Goal: Information Seeking & Learning: Learn about a topic

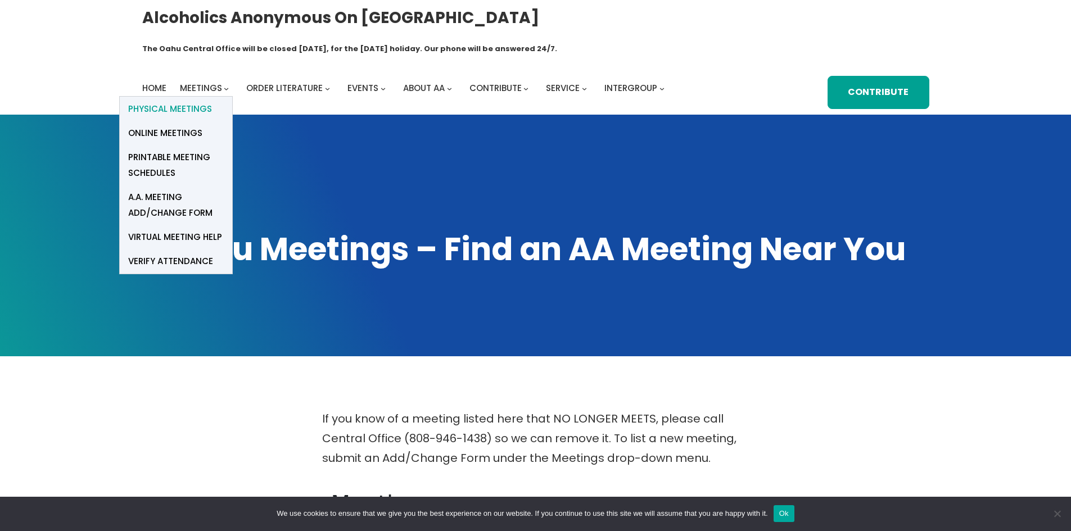
click at [192, 101] on span "Physical Meetings" at bounding box center [170, 109] width 84 height 16
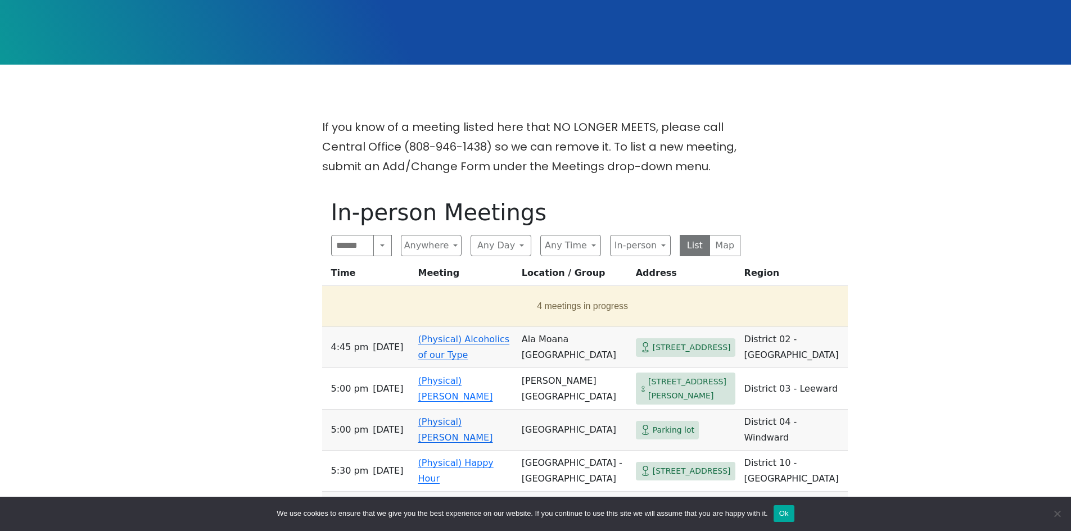
scroll to position [281, 0]
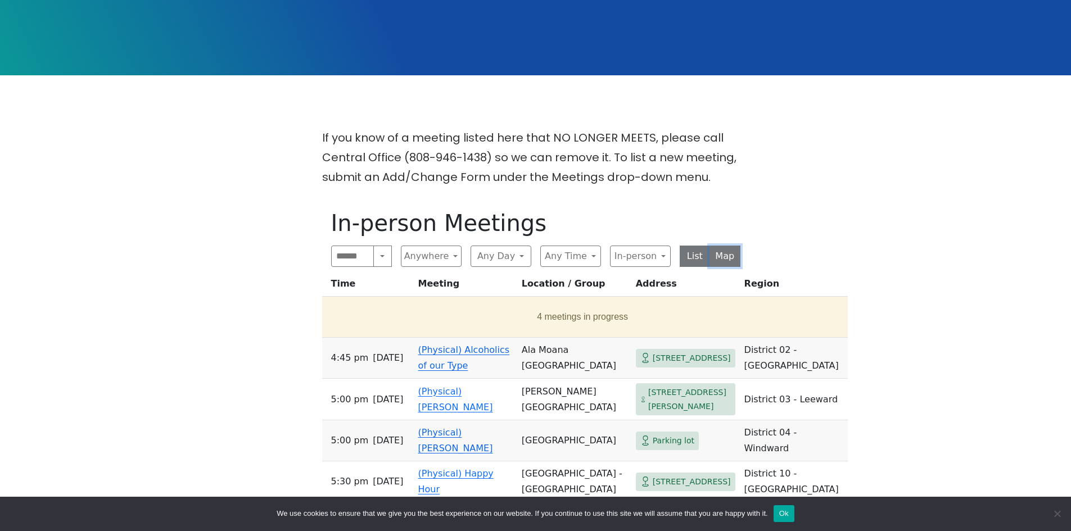
click at [733, 246] on button "Map" at bounding box center [725, 256] width 31 height 21
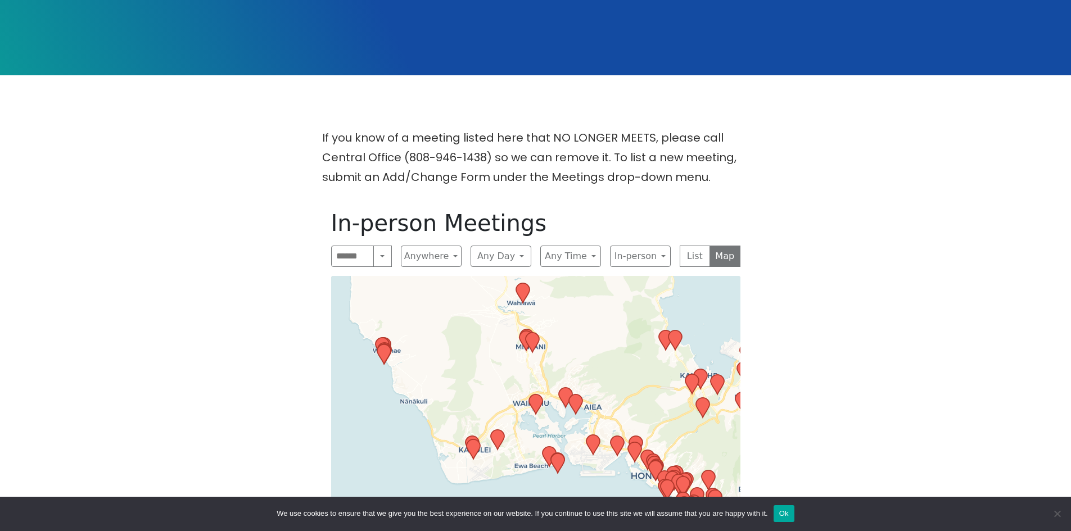
drag, startPoint x: 542, startPoint y: 453, endPoint x: 589, endPoint y: 266, distance: 192.6
click at [588, 276] on div "Leaflet | © OpenStreetMap contributors © CARTO" at bounding box center [535, 499] width 409 height 447
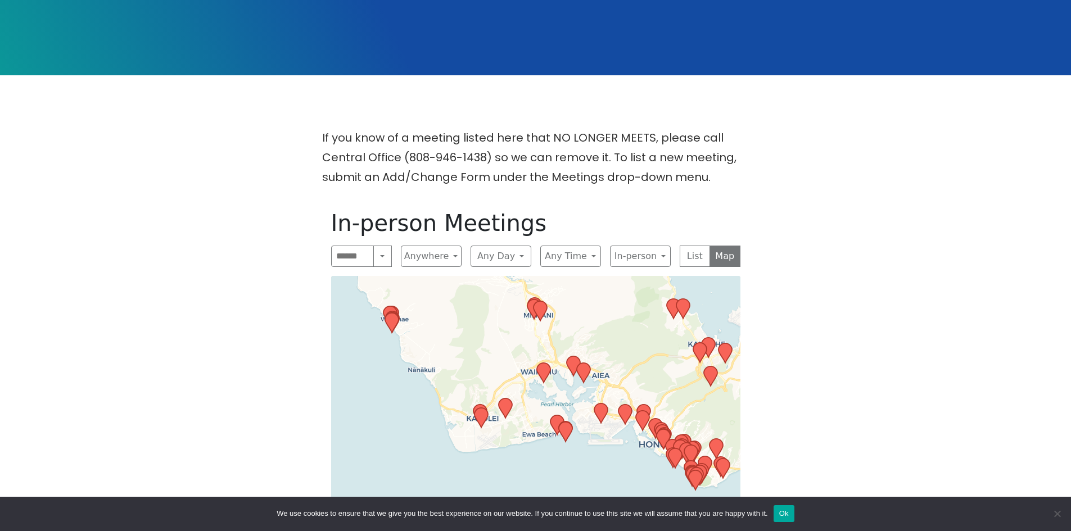
click at [649, 438] on div "Leaflet | © OpenStreetMap contributors © CARTO" at bounding box center [535, 499] width 409 height 447
click at [651, 436] on div "Leaflet | © OpenStreetMap contributors © CARTO" at bounding box center [535, 499] width 409 height 447
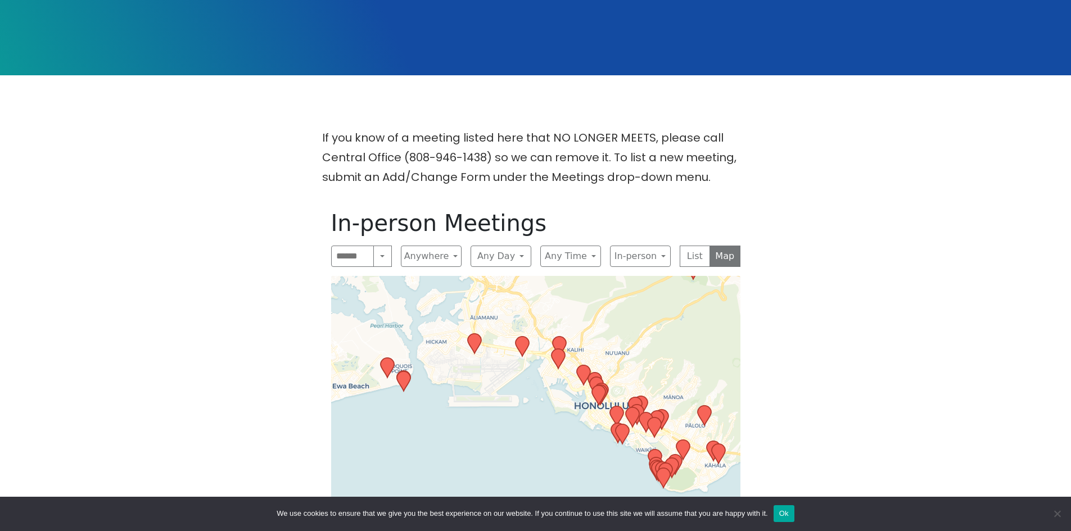
drag, startPoint x: 665, startPoint y: 431, endPoint x: 548, endPoint y: 398, distance: 121.4
click at [552, 400] on div "Leaflet | © OpenStreetMap contributors © CARTO" at bounding box center [535, 499] width 409 height 447
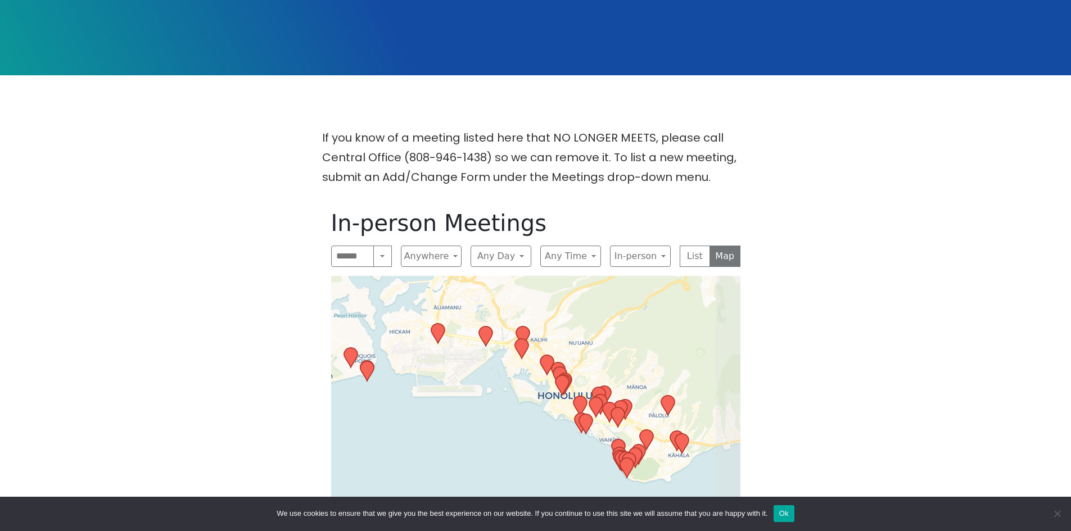
click at [551, 386] on div "Leaflet | © OpenStreetMap contributors © CARTO" at bounding box center [535, 499] width 409 height 447
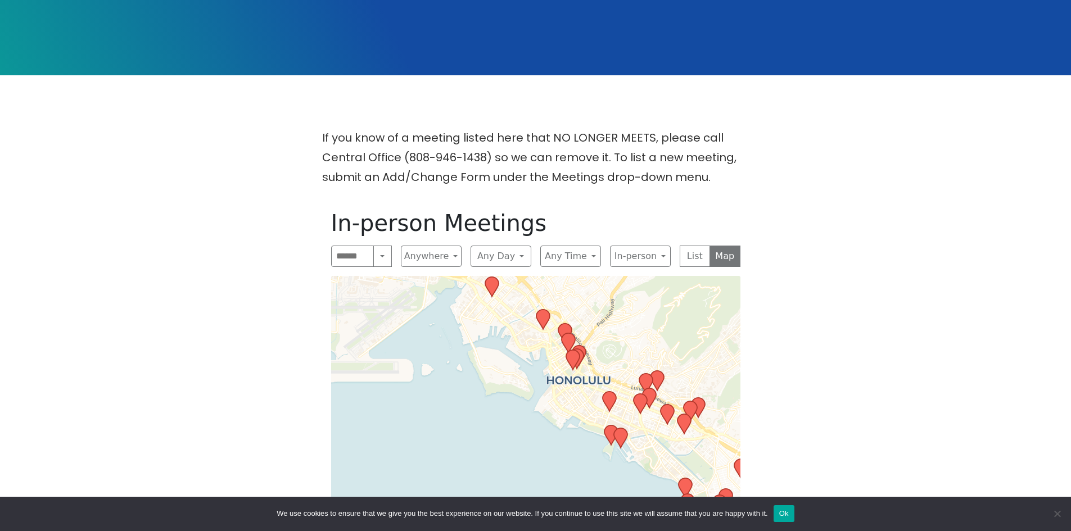
click at [576, 384] on div "Leaflet | © OpenStreetMap contributors © CARTO" at bounding box center [535, 499] width 409 height 447
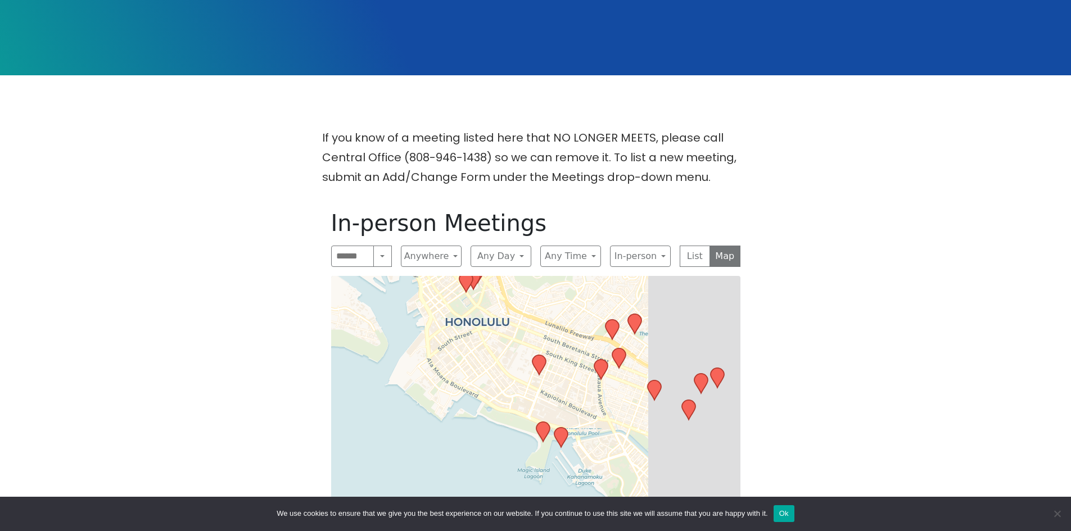
drag, startPoint x: 591, startPoint y: 385, endPoint x: 475, endPoint y: 352, distance: 120.5
click at [475, 352] on div "Leaflet | © OpenStreetMap contributors © CARTO" at bounding box center [535, 499] width 409 height 447
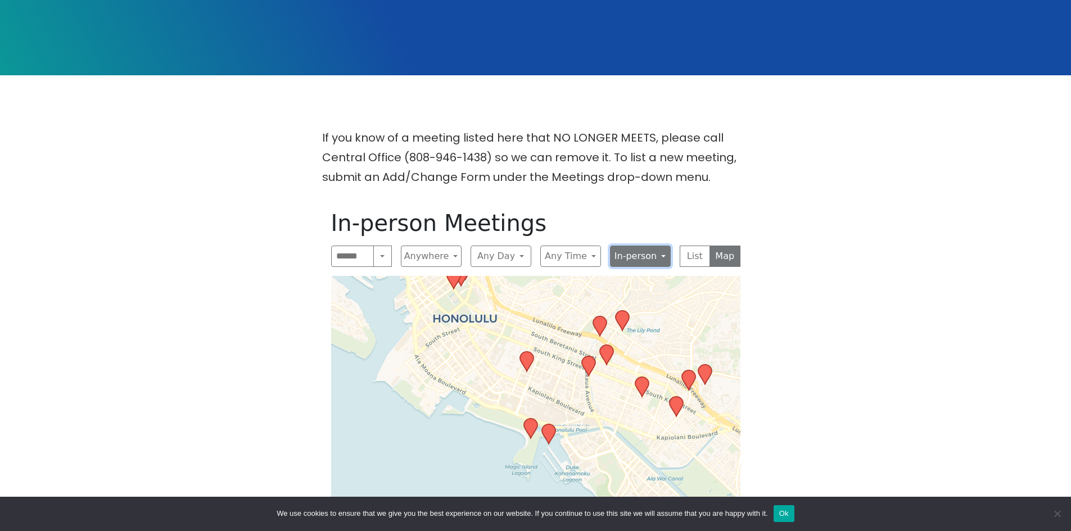
click at [657, 246] on button "In-person" at bounding box center [640, 256] width 61 height 21
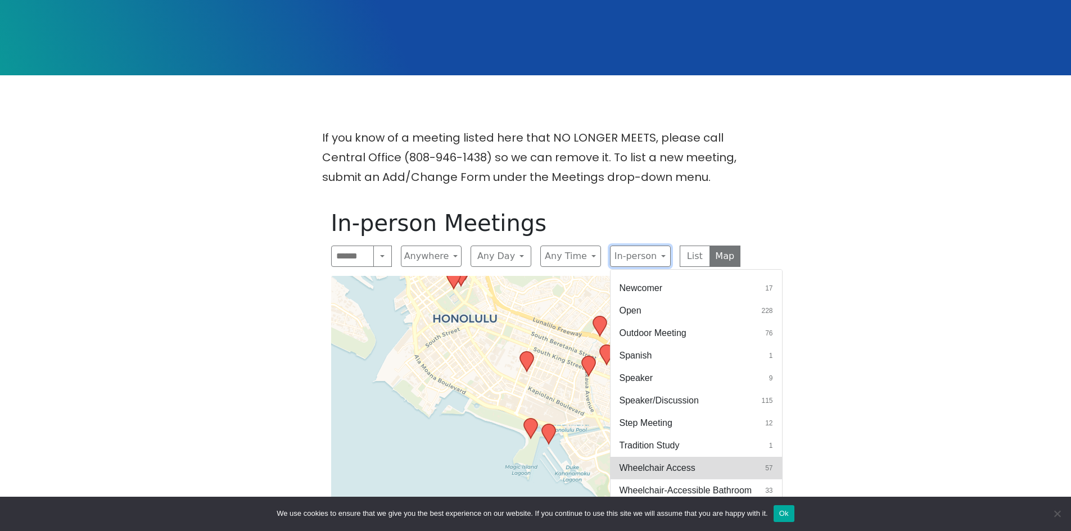
scroll to position [434, 0]
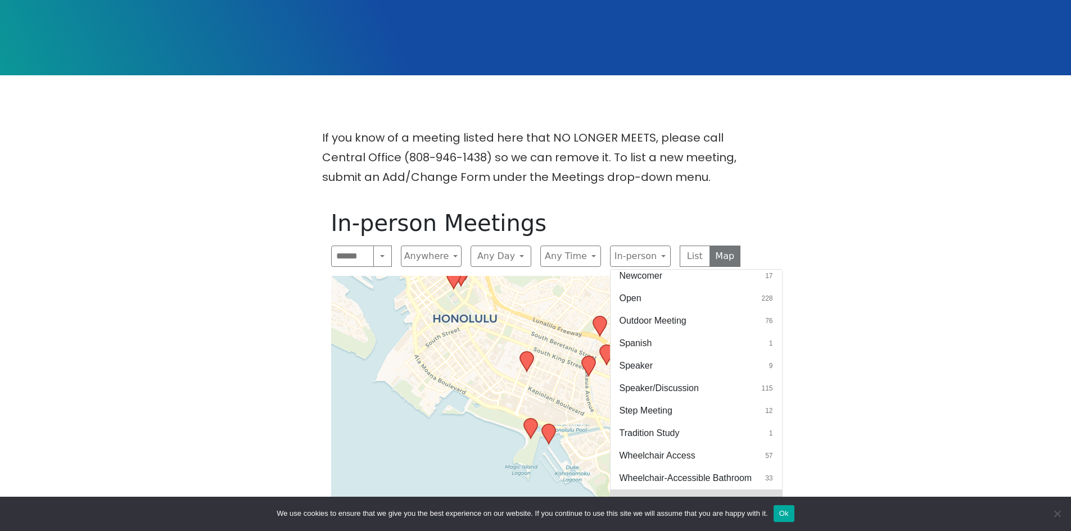
click at [672, 490] on button "Women 14" at bounding box center [697, 501] width 172 height 22
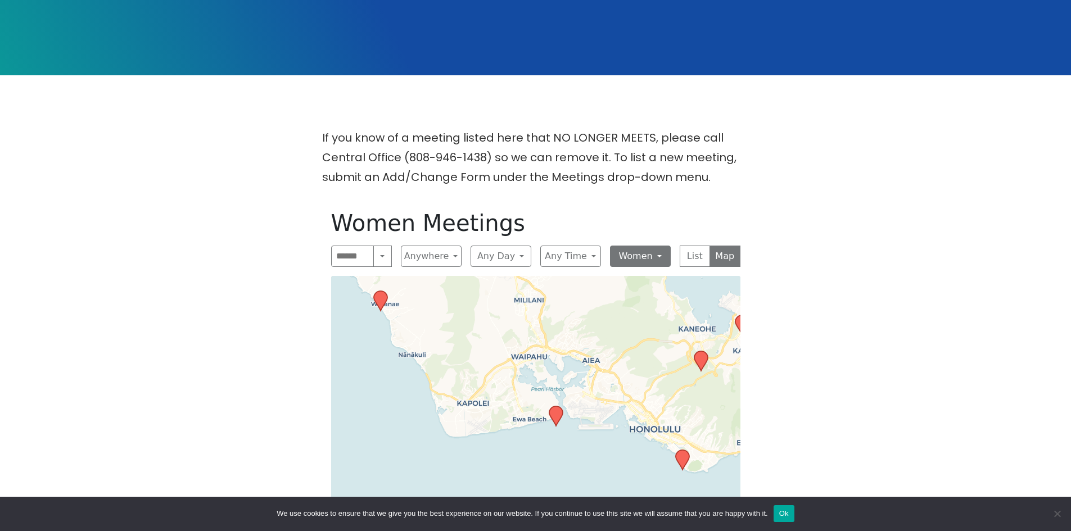
drag, startPoint x: 602, startPoint y: 441, endPoint x: 638, endPoint y: 239, distance: 205.0
click at [638, 240] on div "Women Meetings Search Near Location Near Me Anywhere Anywhere Cyberspace 67 Dis…" at bounding box center [535, 466] width 427 height 531
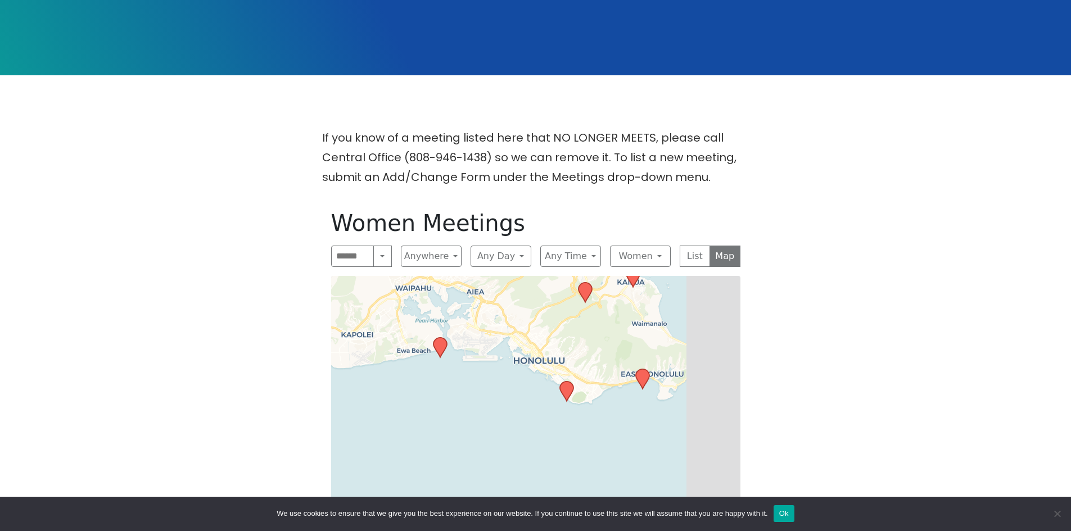
drag, startPoint x: 673, startPoint y: 404, endPoint x: 552, endPoint y: 333, distance: 139.9
click at [552, 333] on div "Leaflet | © OpenStreetMap contributors © CARTO" at bounding box center [535, 499] width 409 height 447
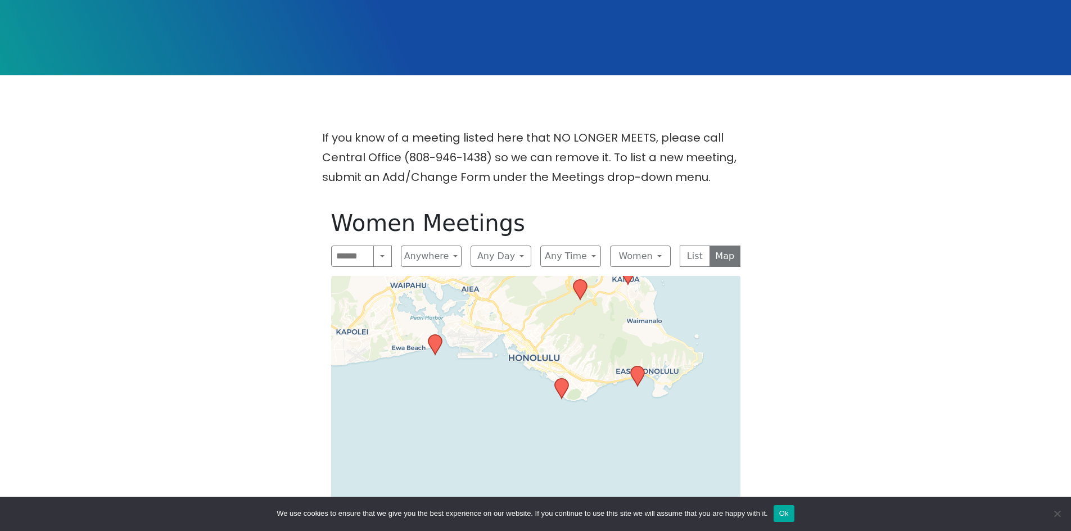
click at [548, 369] on div "Leaflet | © OpenStreetMap contributors © CARTO" at bounding box center [535, 499] width 409 height 447
click at [551, 369] on div "Leaflet | © OpenStreetMap contributors © CARTO" at bounding box center [535, 499] width 409 height 447
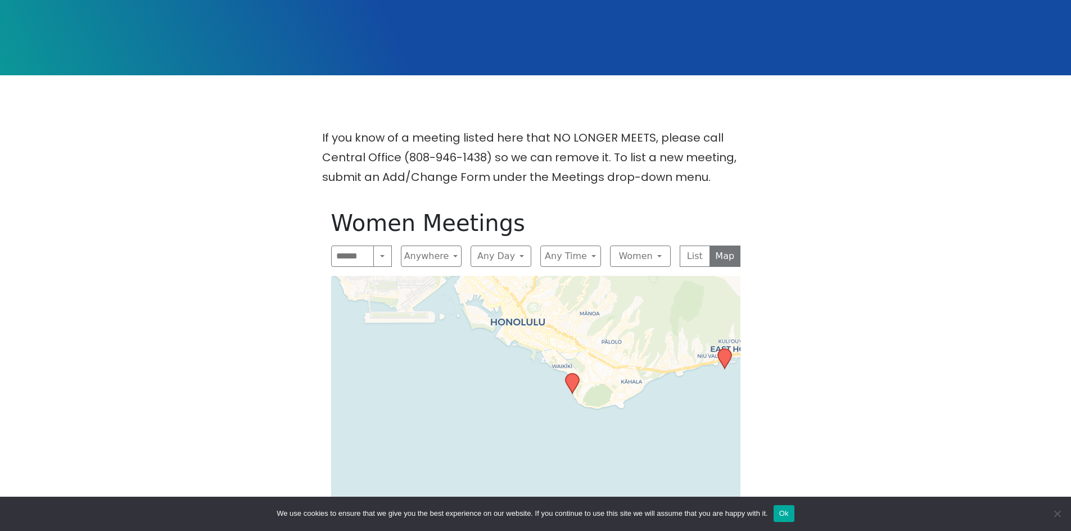
click at [573, 374] on icon at bounding box center [571, 384] width 13 height 20
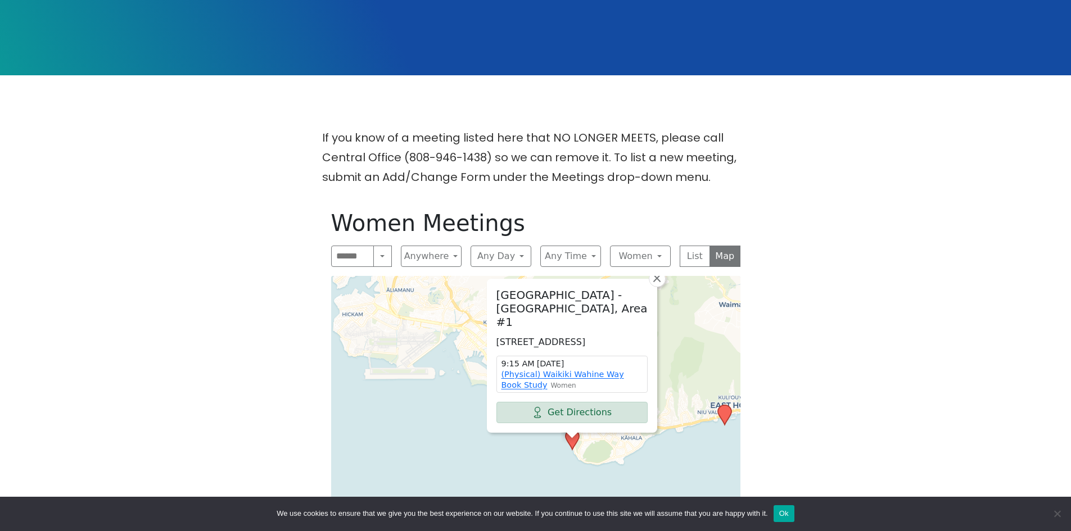
click at [463, 411] on div "Kapiolani Park - Beach Side, Area #1 2679 Kalakaua Ave, Honolulu, HI 96815, USA…" at bounding box center [535, 499] width 409 height 447
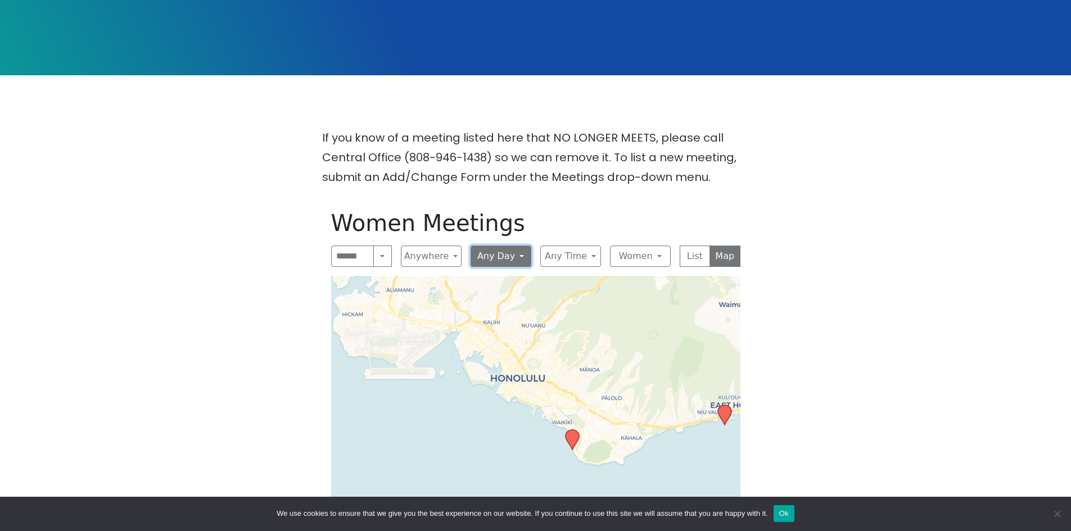
click at [523, 246] on button "Any Day" at bounding box center [501, 256] width 61 height 21
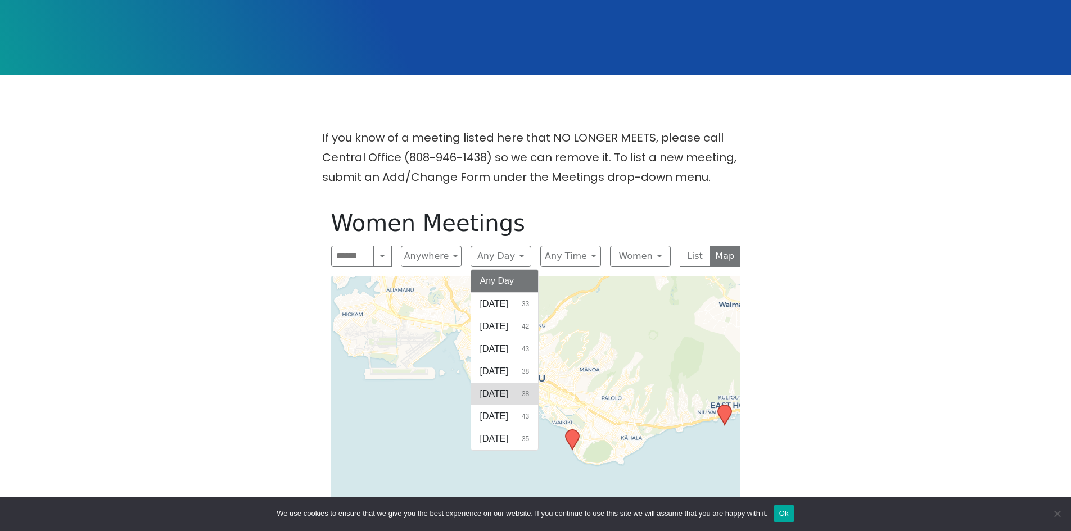
click at [508, 387] on span "[DATE]" at bounding box center [494, 393] width 28 height 13
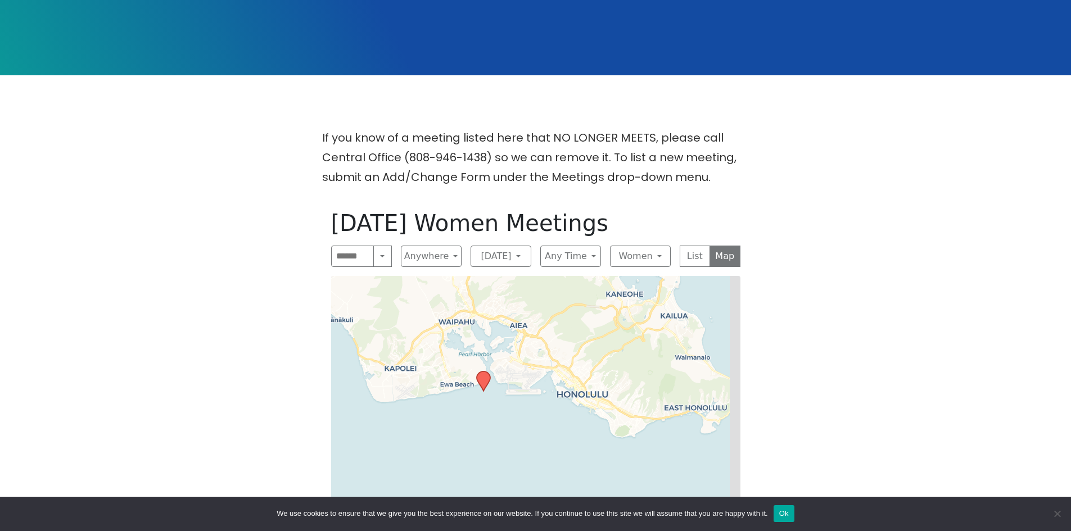
drag, startPoint x: 561, startPoint y: 358, endPoint x: 517, endPoint y: 188, distance: 176.1
click at [517, 201] on div "Thursday Women Meetings Search Near Location Near Me Anywhere Anywhere Cyberspa…" at bounding box center [535, 466] width 427 height 531
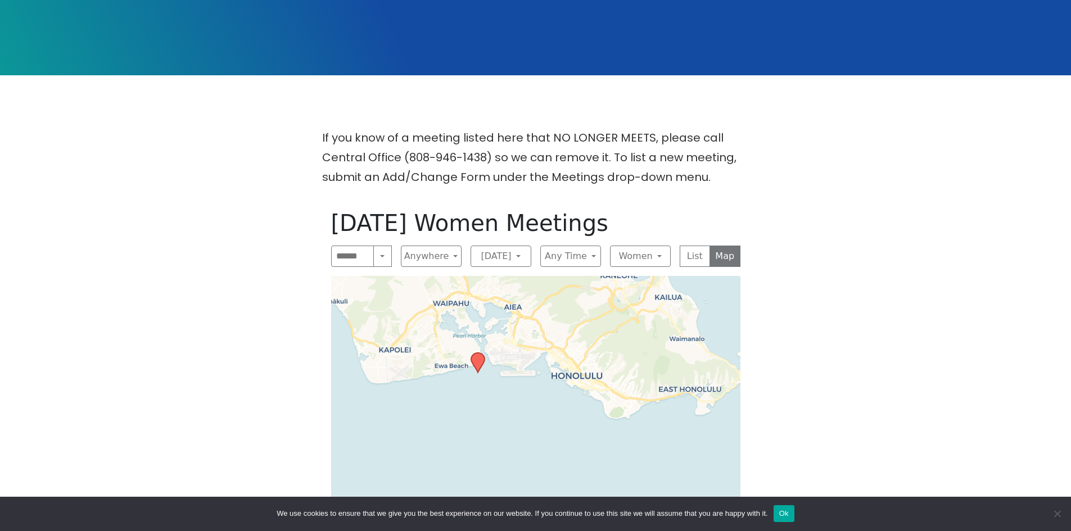
click at [480, 353] on icon at bounding box center [477, 363] width 13 height 20
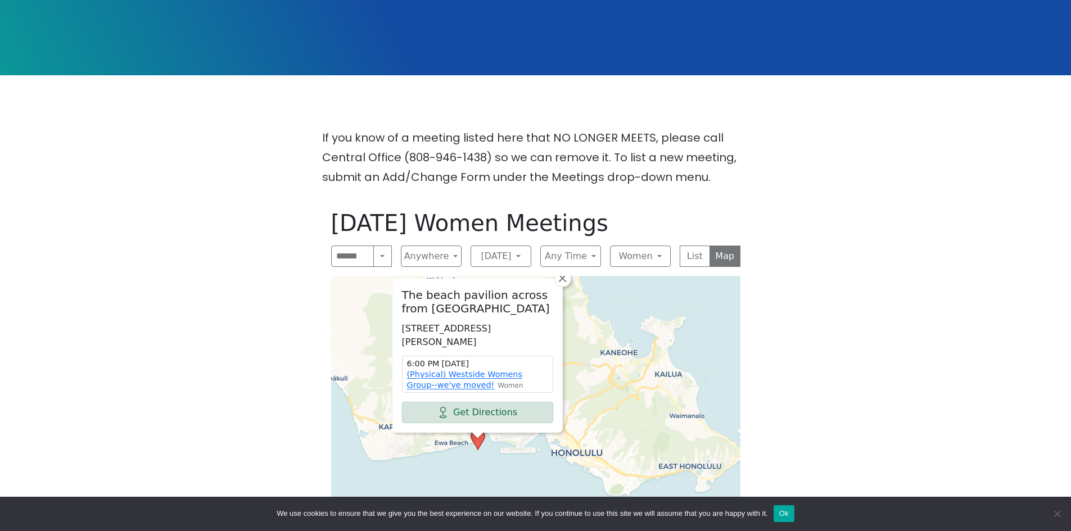
click at [605, 396] on div "The beach pavilion across from 6420 Edgewater 6420 Edgewater Dr, Ewa Beach, HI …" at bounding box center [535, 499] width 409 height 447
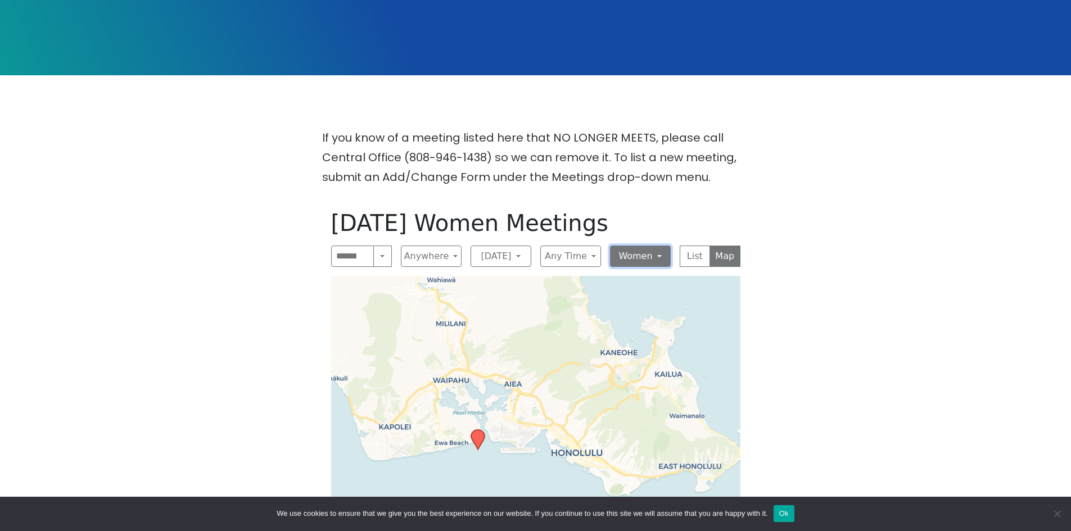
click at [662, 246] on button "Women" at bounding box center [640, 256] width 61 height 21
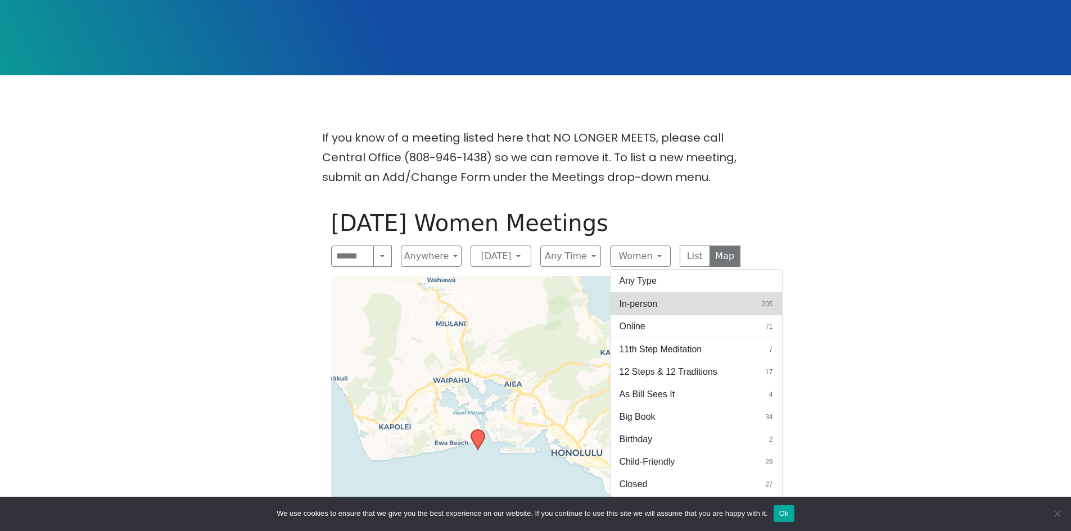
click at [669, 293] on button "In-person 205" at bounding box center [697, 304] width 172 height 22
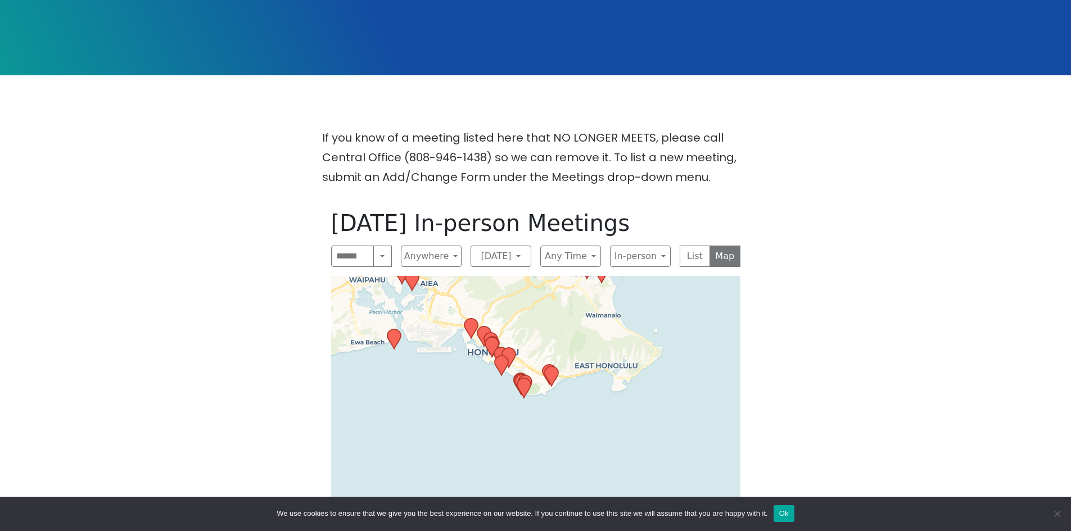
drag, startPoint x: 588, startPoint y: 376, endPoint x: 507, endPoint y: 184, distance: 207.9
click at [488, 148] on div "If you know of a meeting listed here that NO LONGER MEETS, please call Central …" at bounding box center [535, 436] width 964 height 617
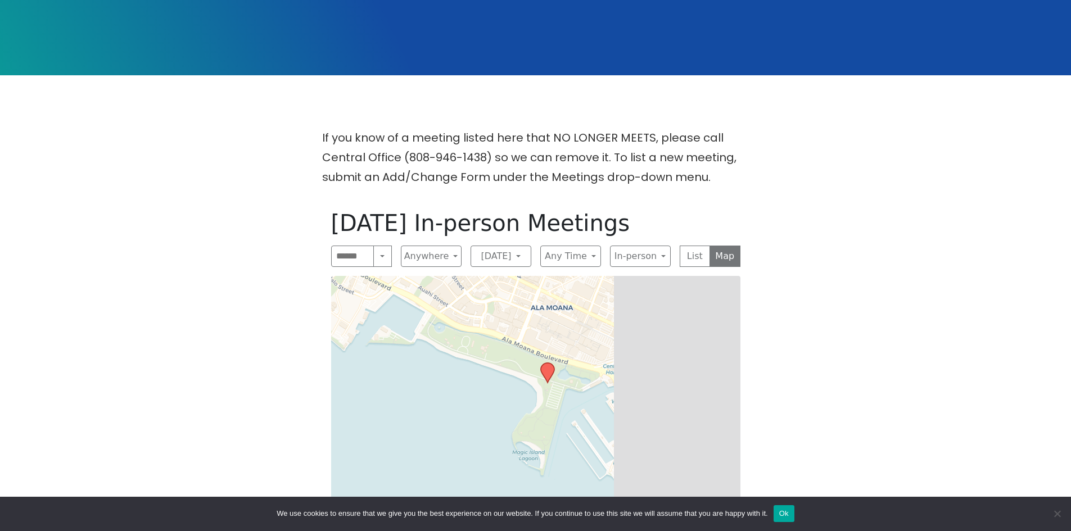
drag, startPoint x: 581, startPoint y: 344, endPoint x: 384, endPoint y: 387, distance: 201.5
click at [380, 389] on div "Leaflet | © OpenStreetMap contributors © CARTO" at bounding box center [535, 499] width 409 height 447
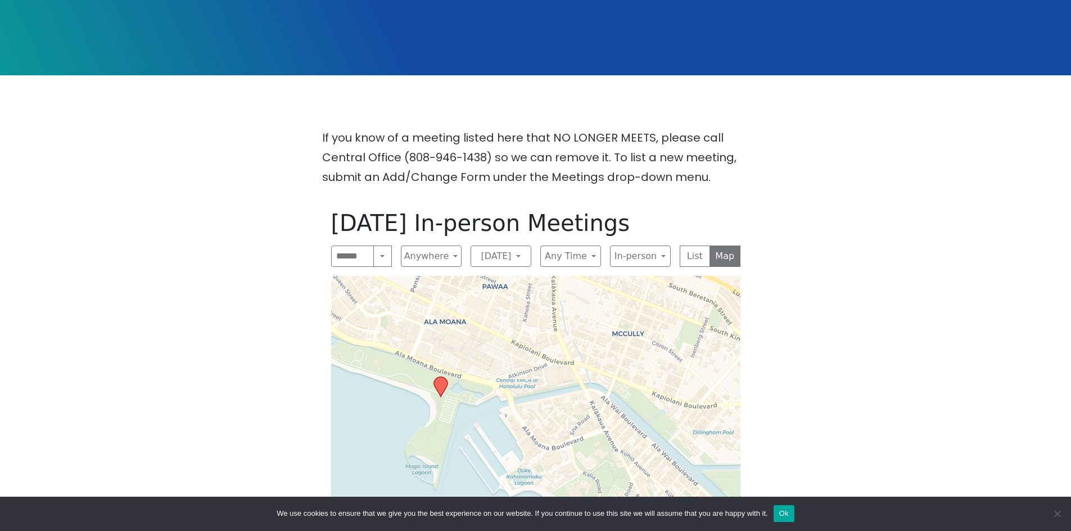
drag, startPoint x: 593, startPoint y: 369, endPoint x: 461, endPoint y: 382, distance: 132.8
click at [460, 382] on div "Leaflet | © OpenStreetMap contributors © CARTO" at bounding box center [535, 499] width 409 height 447
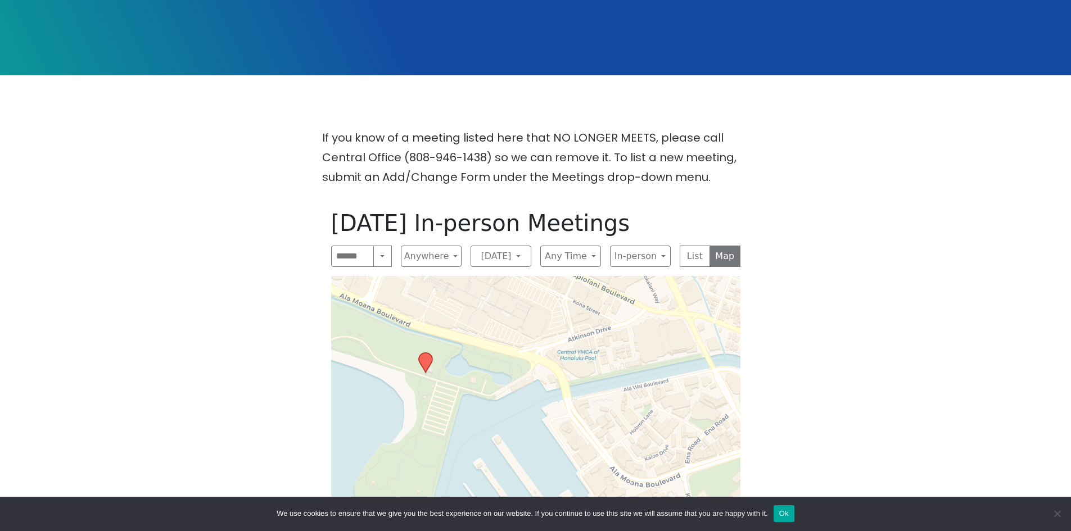
drag, startPoint x: 490, startPoint y: 363, endPoint x: 563, endPoint y: 357, distance: 72.8
click at [563, 357] on div "Leaflet | © OpenStreetMap contributors © CARTO" at bounding box center [535, 499] width 409 height 447
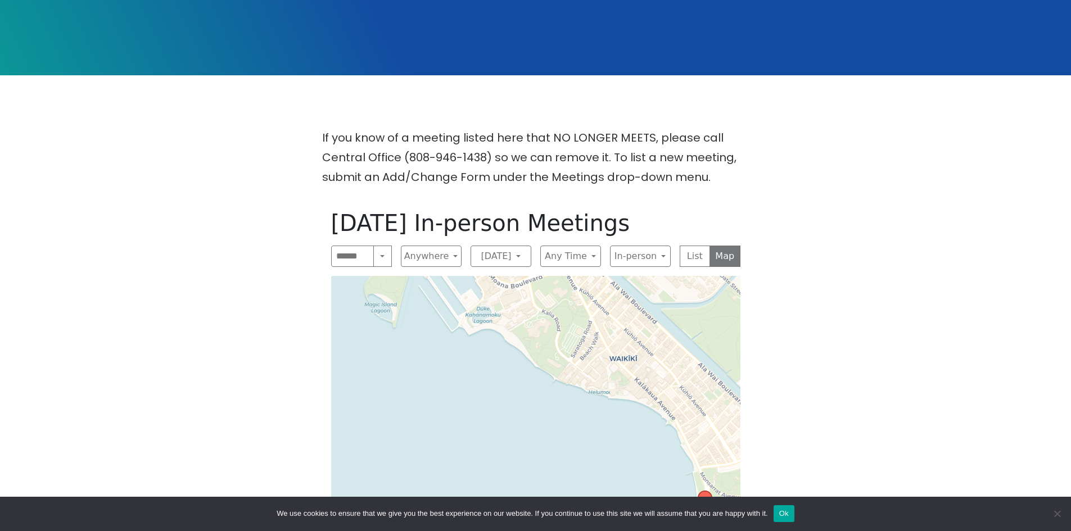
drag, startPoint x: 622, startPoint y: 427, endPoint x: 539, endPoint y: 278, distance: 170.9
click at [539, 278] on div "Leaflet | © OpenStreetMap contributors © CARTO" at bounding box center [535, 499] width 409 height 447
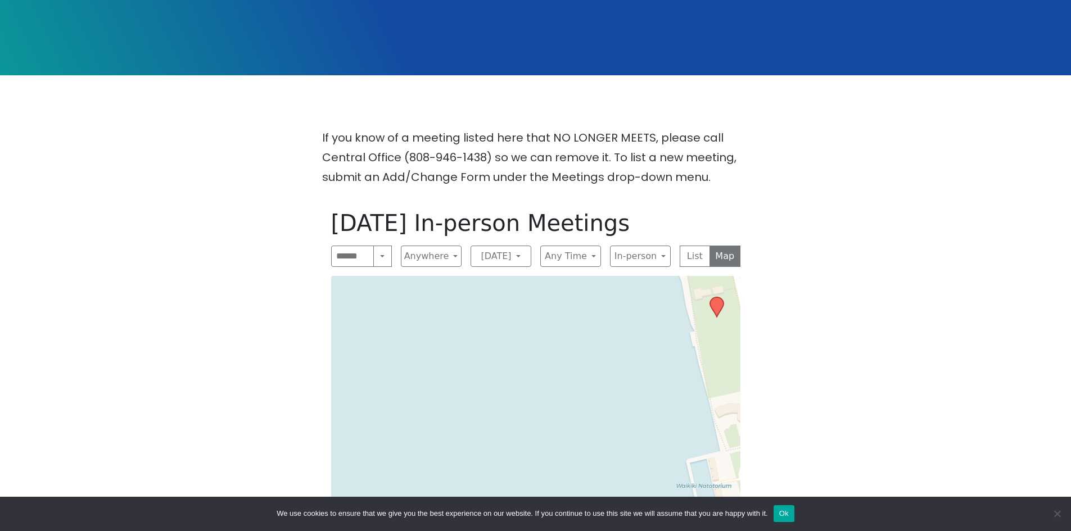
drag, startPoint x: 638, startPoint y: 359, endPoint x: 445, endPoint y: 382, distance: 194.8
click at [411, 387] on div "Leaflet | © OpenStreetMap contributors © CARTO" at bounding box center [535, 499] width 409 height 447
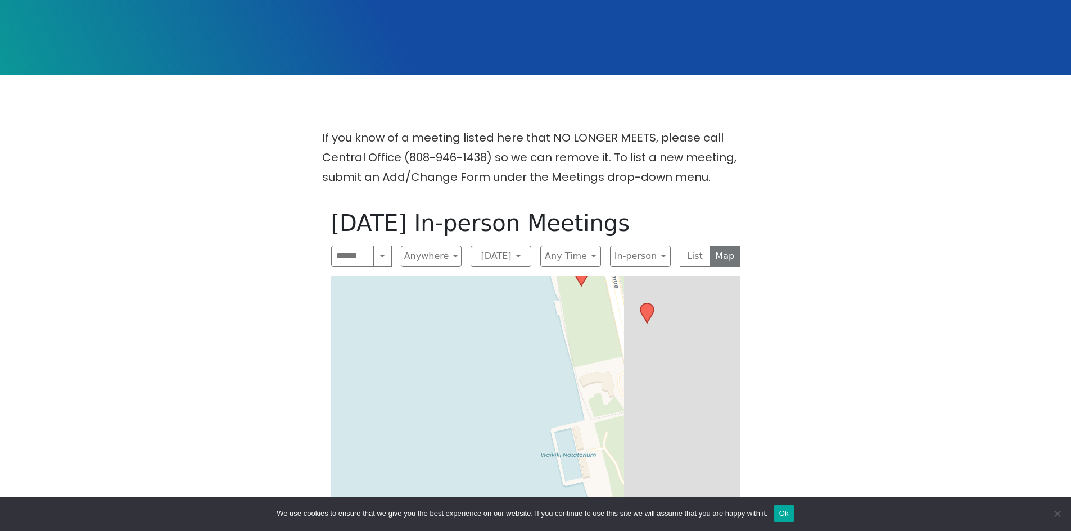
drag, startPoint x: 599, startPoint y: 358, endPoint x: 491, endPoint y: 329, distance: 111.7
click at [491, 329] on div "Leaflet | © OpenStreetMap contributors © CARTO" at bounding box center [535, 499] width 409 height 447
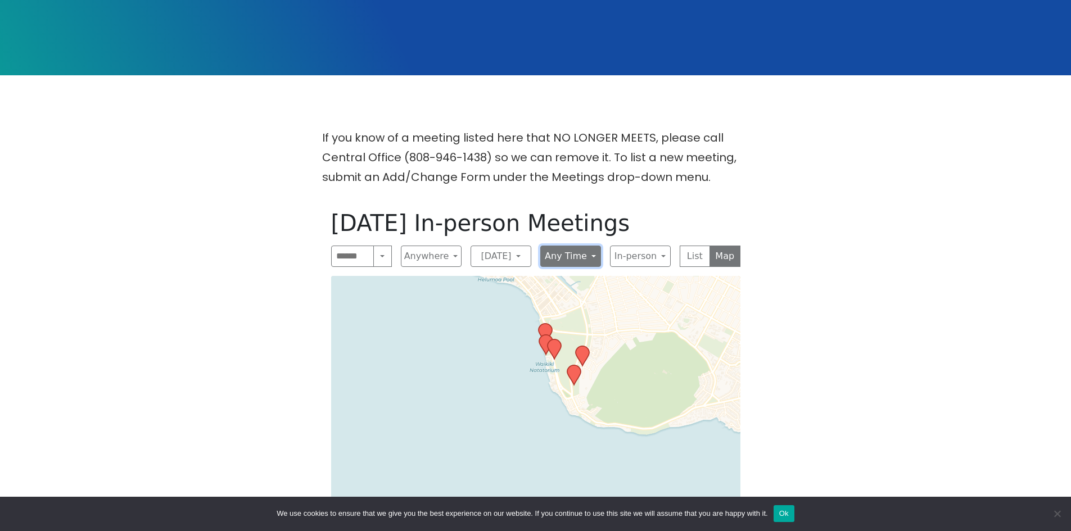
click at [581, 246] on button "Any Time" at bounding box center [570, 256] width 61 height 21
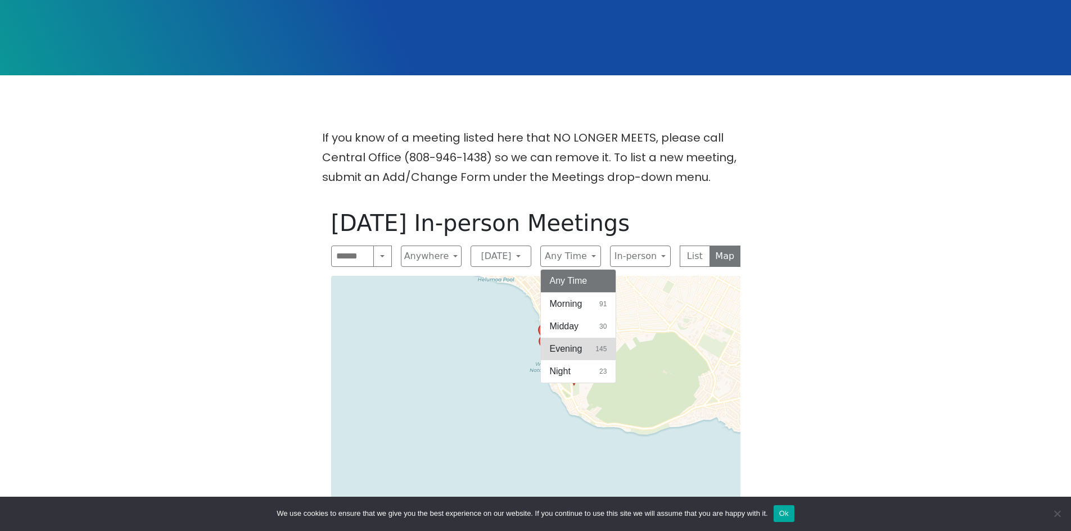
click at [594, 338] on button "Evening 145" at bounding box center [578, 349] width 75 height 22
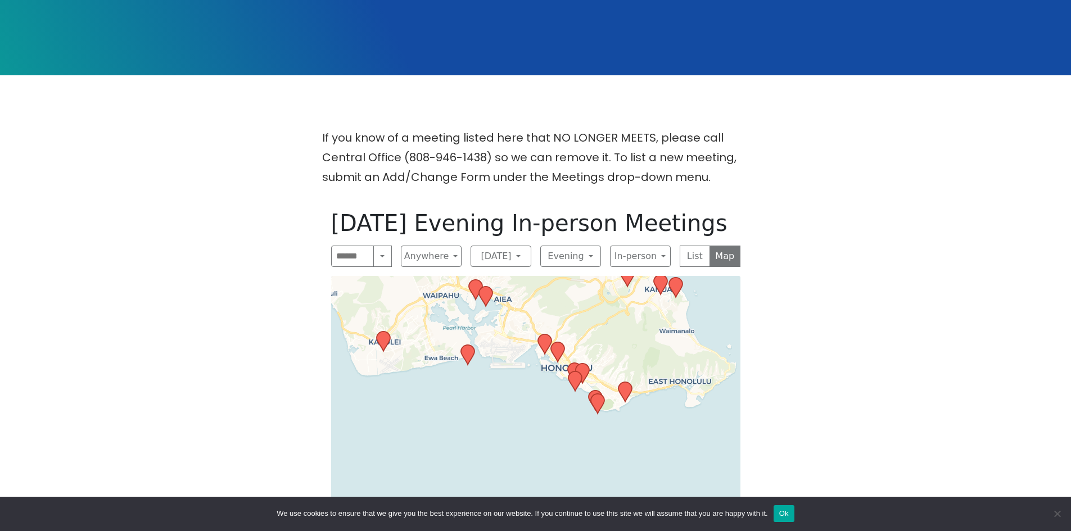
drag, startPoint x: 569, startPoint y: 358, endPoint x: 566, endPoint y: 157, distance: 200.2
click at [566, 157] on div "If you know of a meeting listed here that NO LONGER MEETS, please call Central …" at bounding box center [535, 436] width 964 height 617
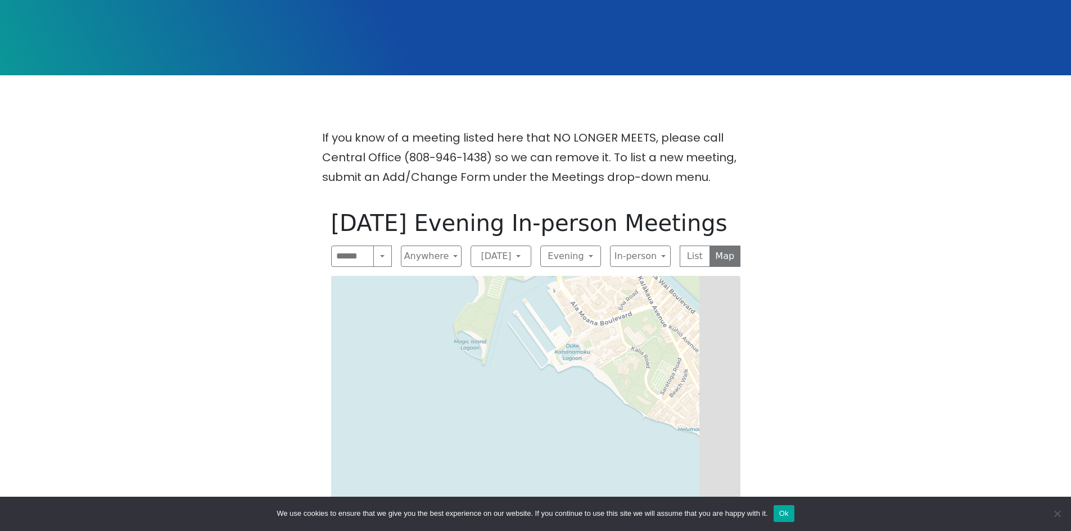
drag, startPoint x: 621, startPoint y: 421, endPoint x: 455, endPoint y: 255, distance: 234.6
click at [444, 241] on div "Thursday Evening In-person Meetings Search Near Location Near Me Anywhere Anywh…" at bounding box center [535, 466] width 427 height 531
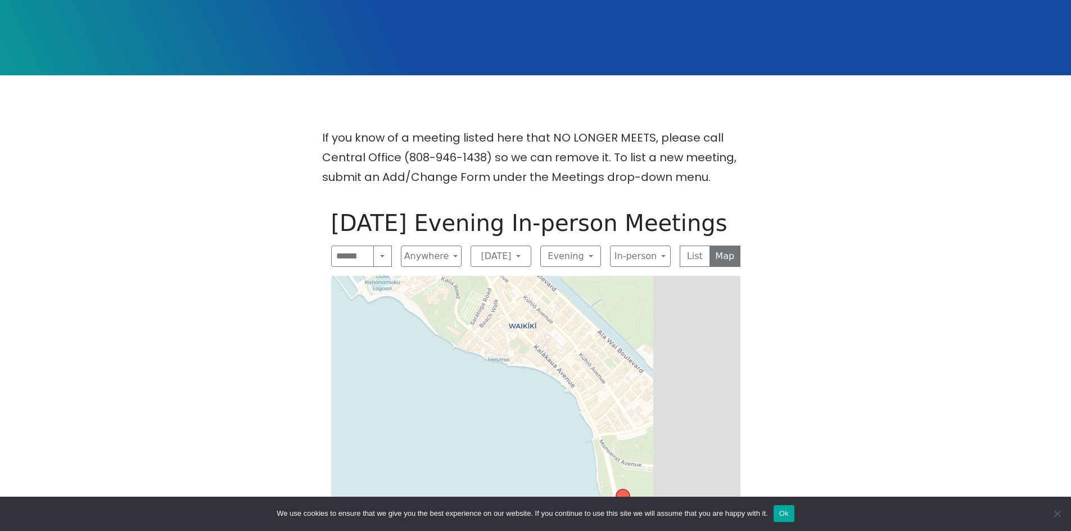
drag, startPoint x: 652, startPoint y: 395, endPoint x: 410, endPoint y: 305, distance: 258.0
click at [410, 305] on div "Leaflet | © OpenStreetMap contributors © CARTO" at bounding box center [535, 499] width 409 height 447
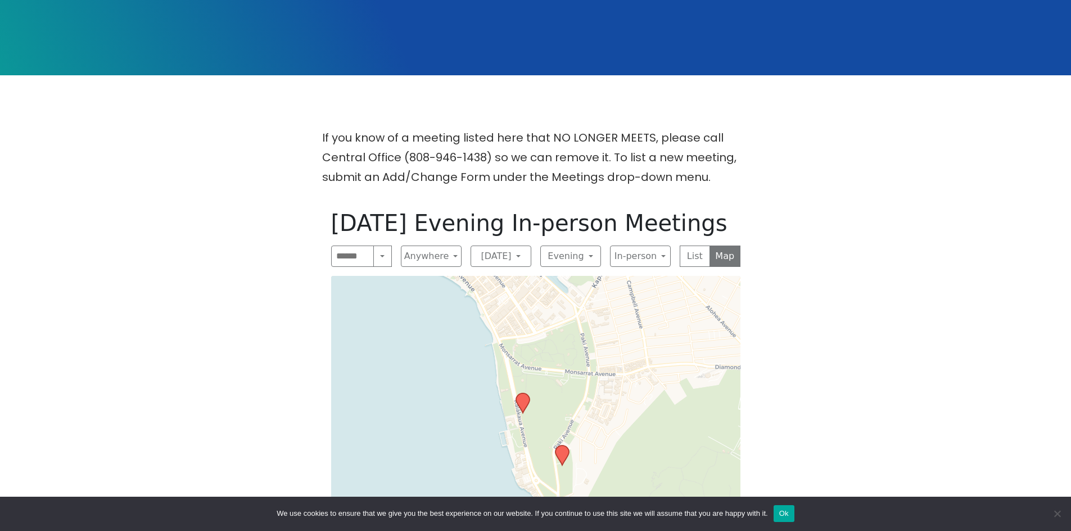
drag, startPoint x: 518, startPoint y: 329, endPoint x: 496, endPoint y: 283, distance: 51.1
click at [496, 283] on div "Leaflet | © OpenStreetMap contributors © CARTO" at bounding box center [535, 499] width 409 height 447
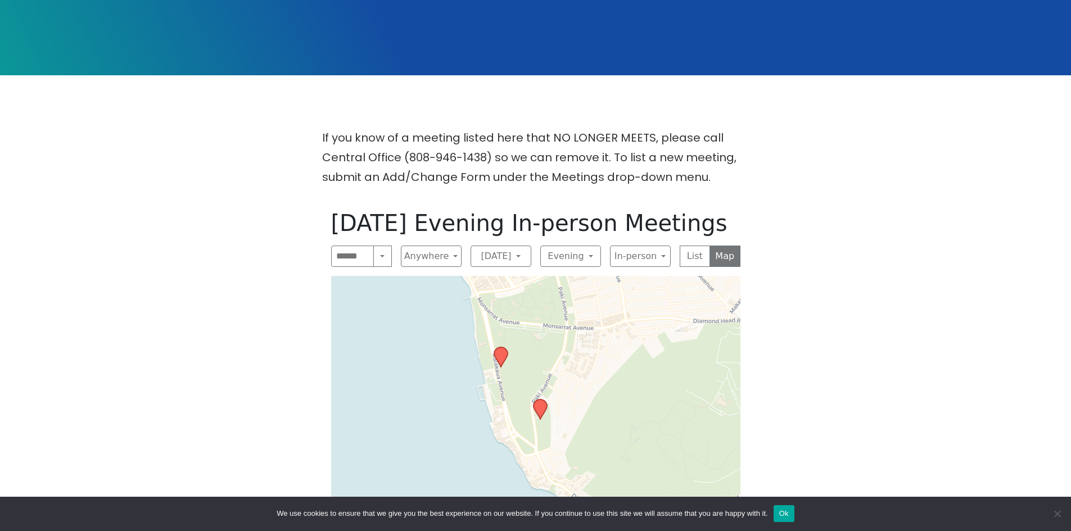
click at [503, 348] on icon at bounding box center [500, 358] width 13 height 20
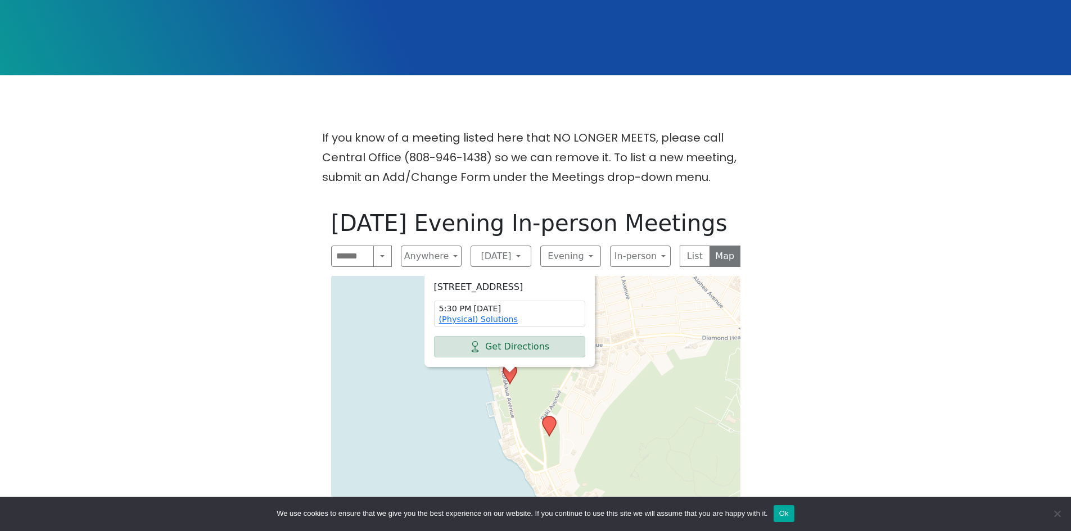
drag, startPoint x: 619, startPoint y: 384, endPoint x: 631, endPoint y: 331, distance: 53.7
click at [631, 331] on div "Kapiolani Park - near the Band Stand. 2686 Kalākaua Ave, Honolulu, HI 96815, US…" at bounding box center [535, 499] width 409 height 447
click at [554, 412] on icon at bounding box center [549, 422] width 13 height 20
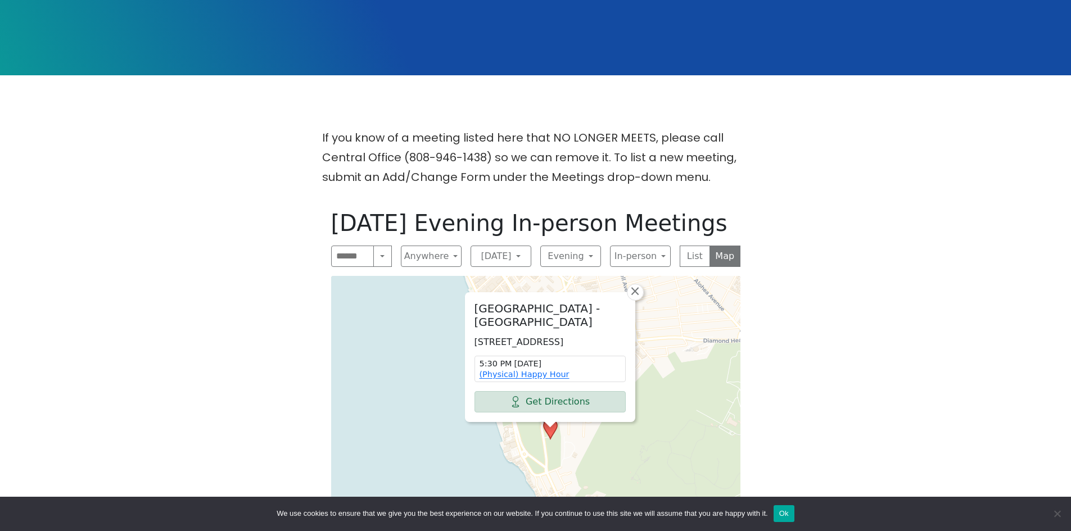
click at [706, 392] on div "Kapiolani Park - Mountain Side 3908 Paki Ave, Honolulu, HI 96815, USA 5:30 PM T…" at bounding box center [535, 499] width 409 height 447
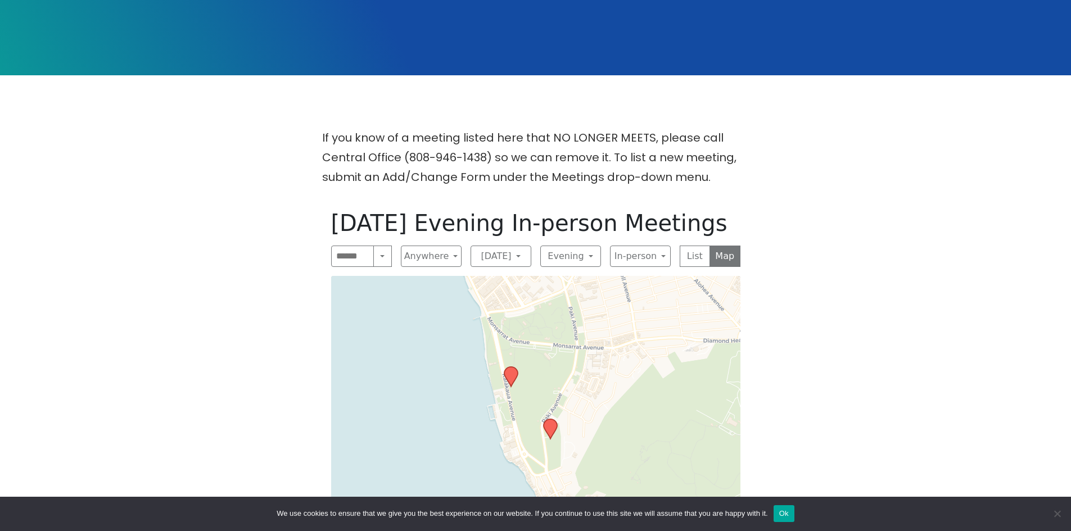
click at [548, 419] on icon at bounding box center [549, 429] width 13 height 20
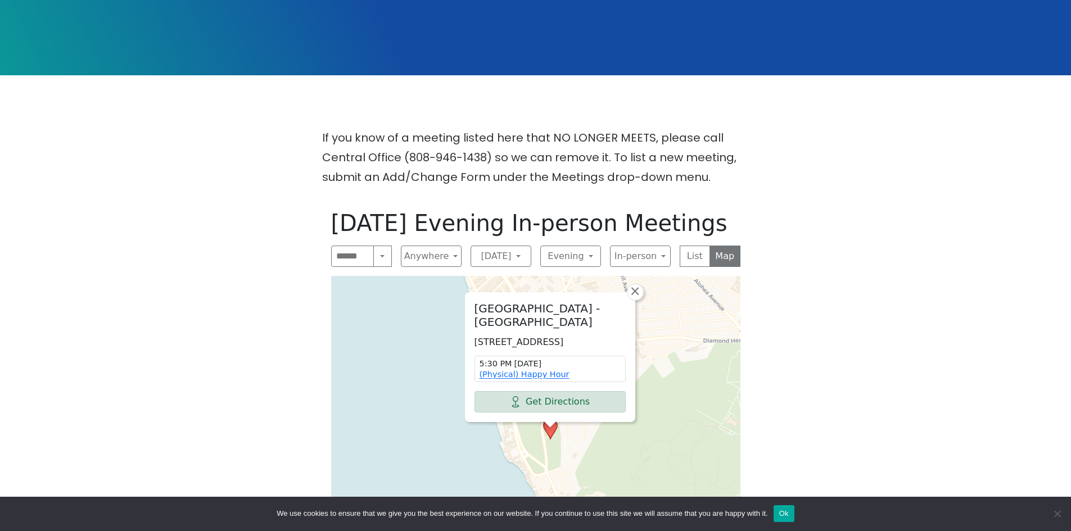
click at [534, 425] on div "Kapiolani Park - Mountain Side 3908 Paki Ave, Honolulu, HI 96815, USA 5:30 PM T…" at bounding box center [535, 499] width 409 height 447
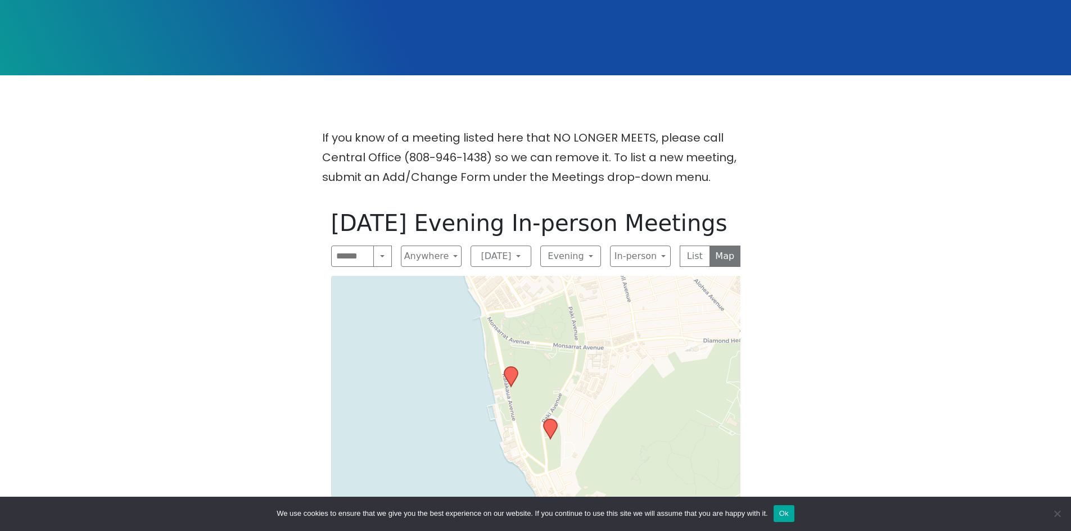
click at [511, 367] on icon at bounding box center [510, 377] width 13 height 20
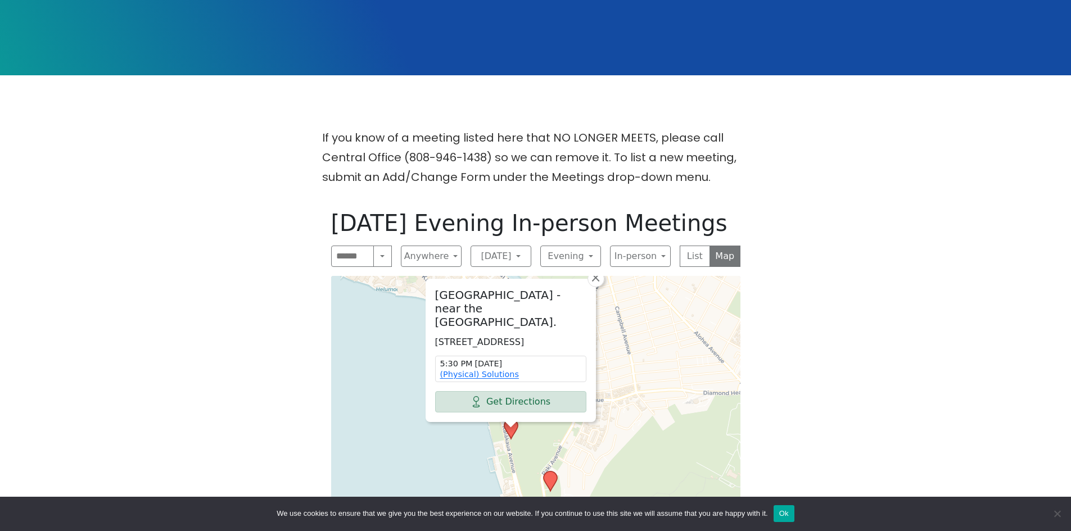
click at [624, 363] on div "Kapiolani Park - near the Band Stand. 2686 Kalākaua Ave, Honolulu, HI 96815, US…" at bounding box center [535, 499] width 409 height 447
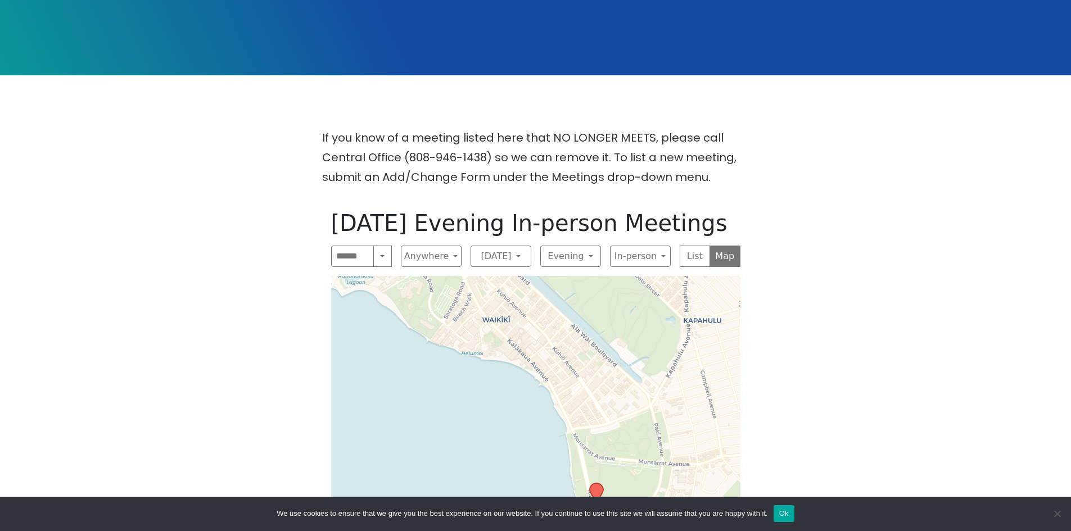
drag, startPoint x: 598, startPoint y: 358, endPoint x: 686, endPoint y: 428, distance: 112.4
click at [686, 428] on div "Leaflet | © OpenStreetMap contributors © CARTO" at bounding box center [535, 499] width 409 height 447
